Goal: Navigation & Orientation: Understand site structure

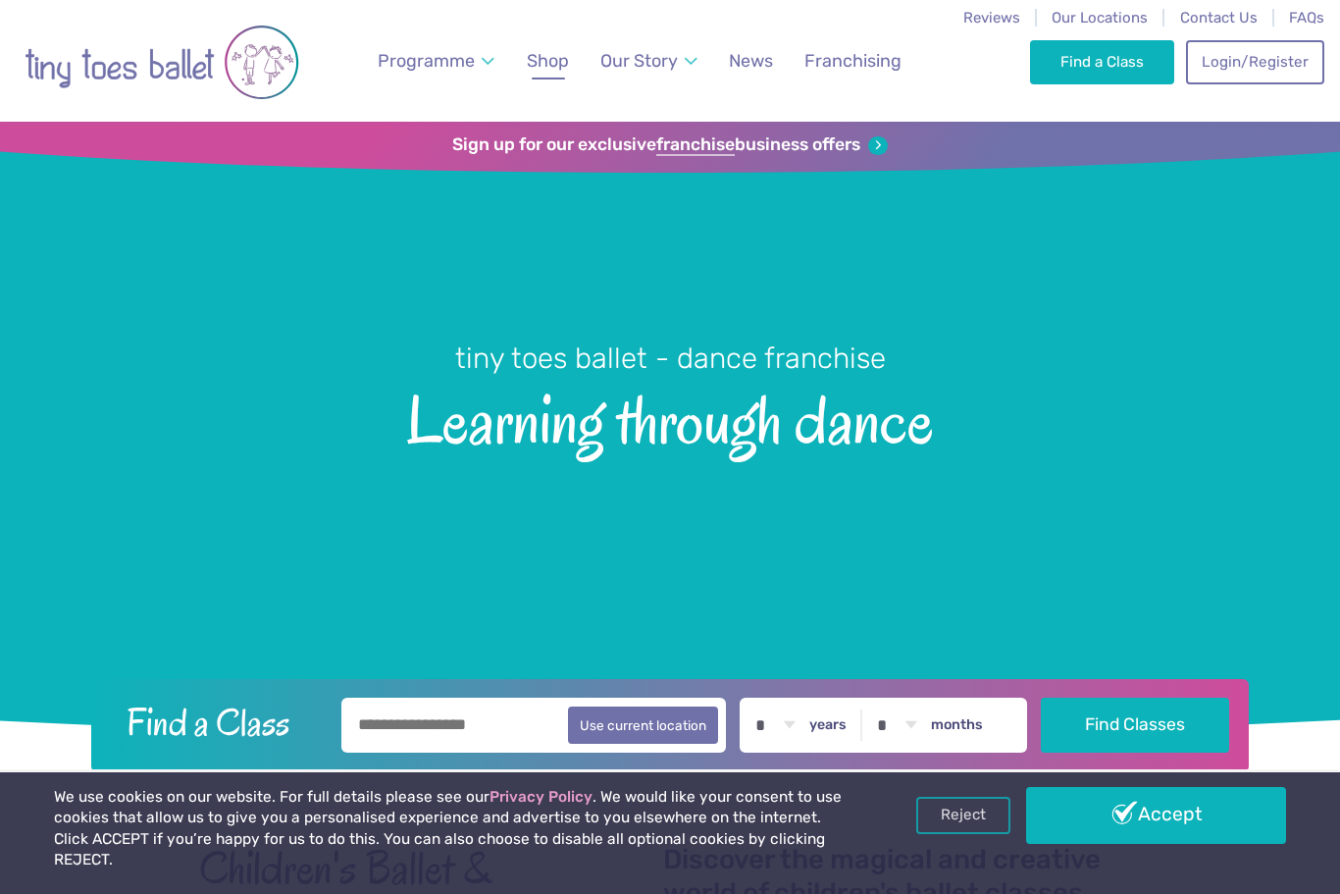
click at [545, 64] on span "Shop" at bounding box center [548, 60] width 42 height 21
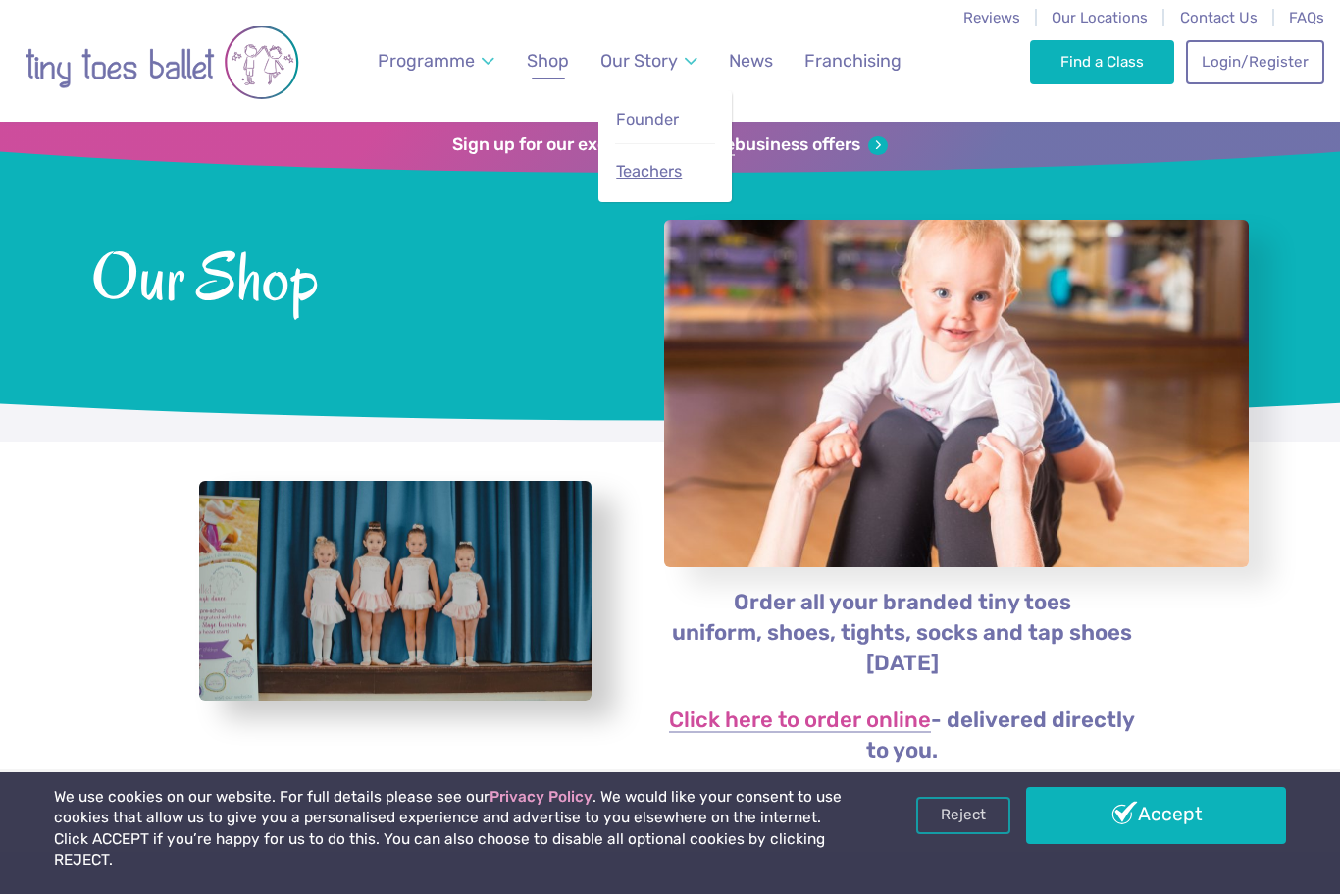
click at [627, 174] on span "Teachers" at bounding box center [649, 171] width 66 height 19
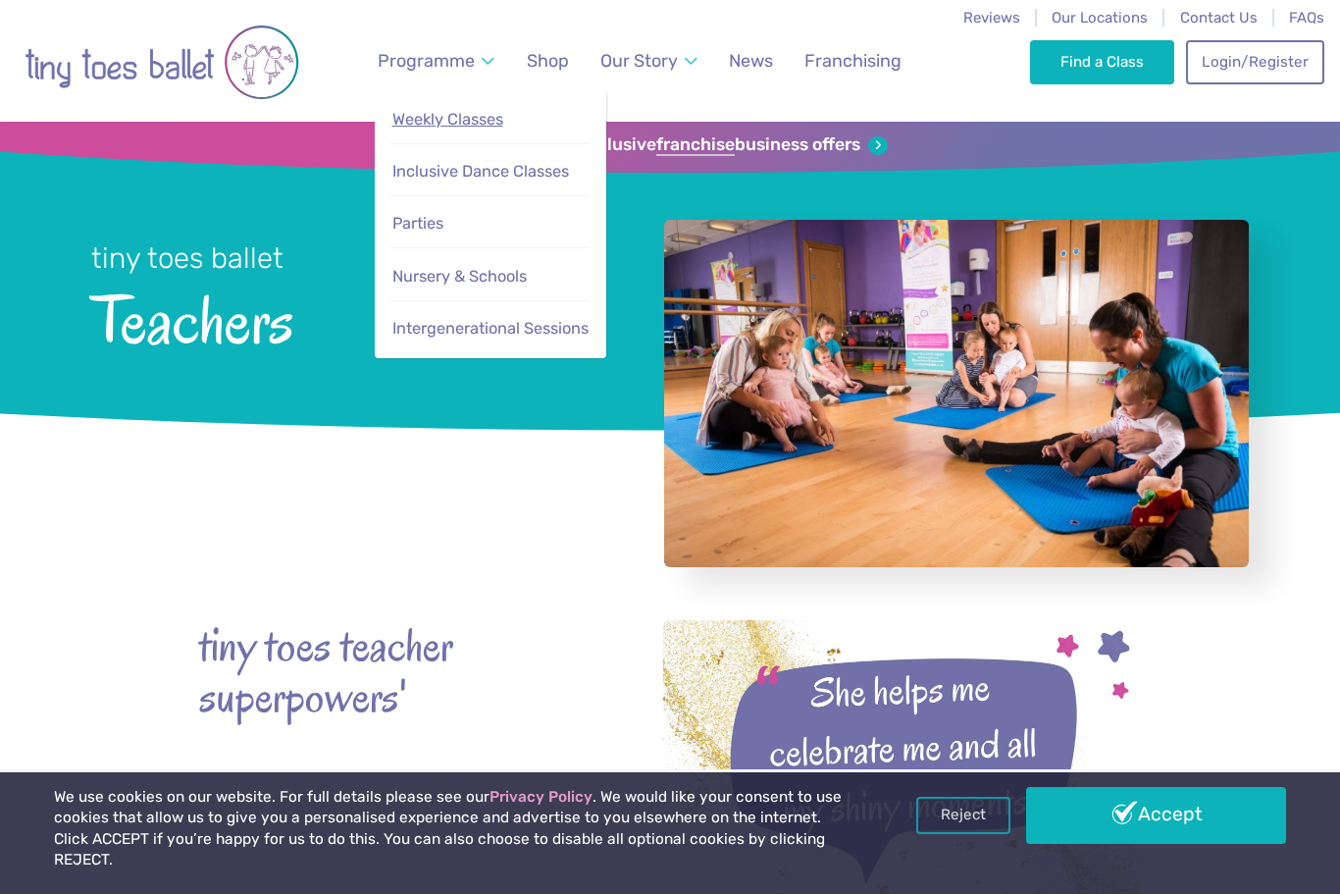
click at [409, 117] on span "Weekly Classes" at bounding box center [447, 119] width 111 height 19
